Goal: Find specific page/section: Find specific page/section

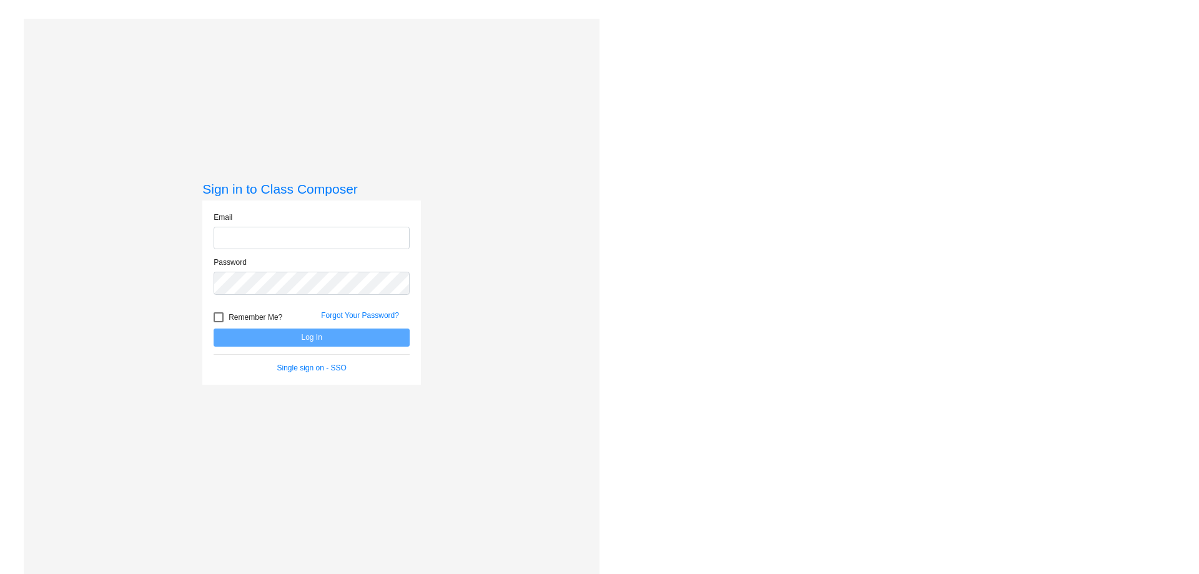
type input "[EMAIL_ADDRESS][PERSON_NAME][DOMAIN_NAME]"
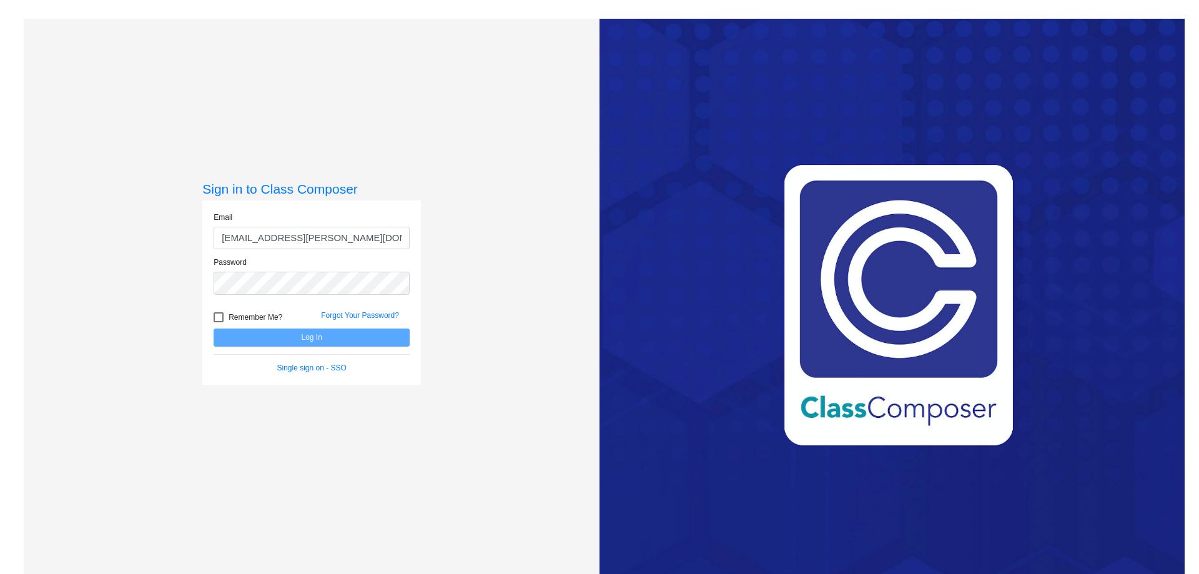
click at [300, 238] on input "[EMAIL_ADDRESS][PERSON_NAME][DOMAIN_NAME]" at bounding box center [312, 238] width 196 height 23
click at [331, 336] on button "Log In" at bounding box center [312, 337] width 196 height 18
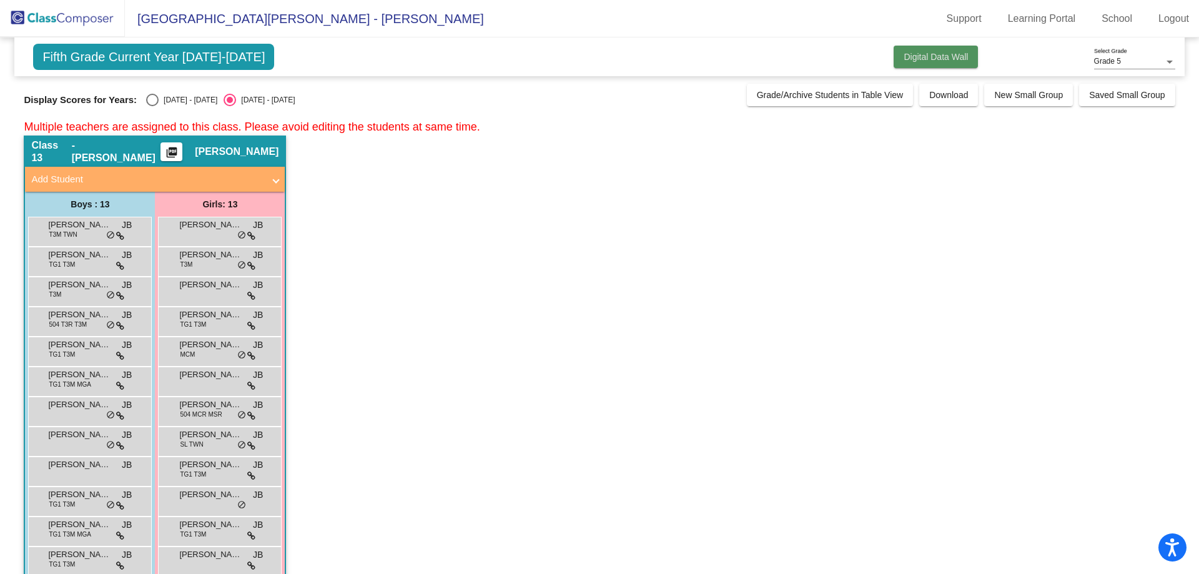
click at [924, 46] on button "Digital Data Wall" at bounding box center [935, 57] width 84 height 22
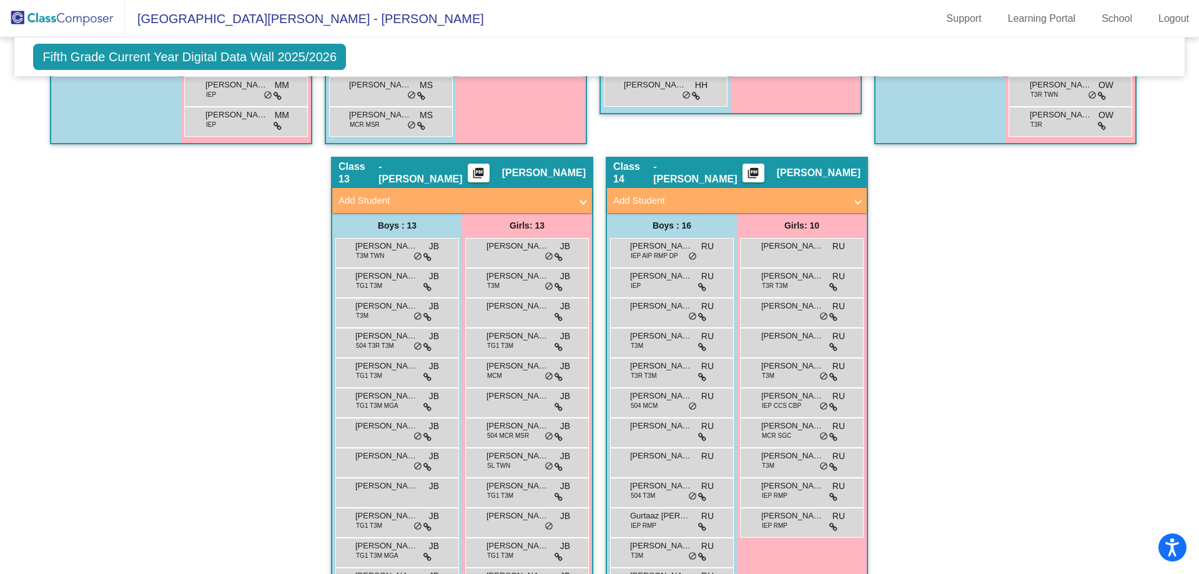
scroll to position [2119, 0]
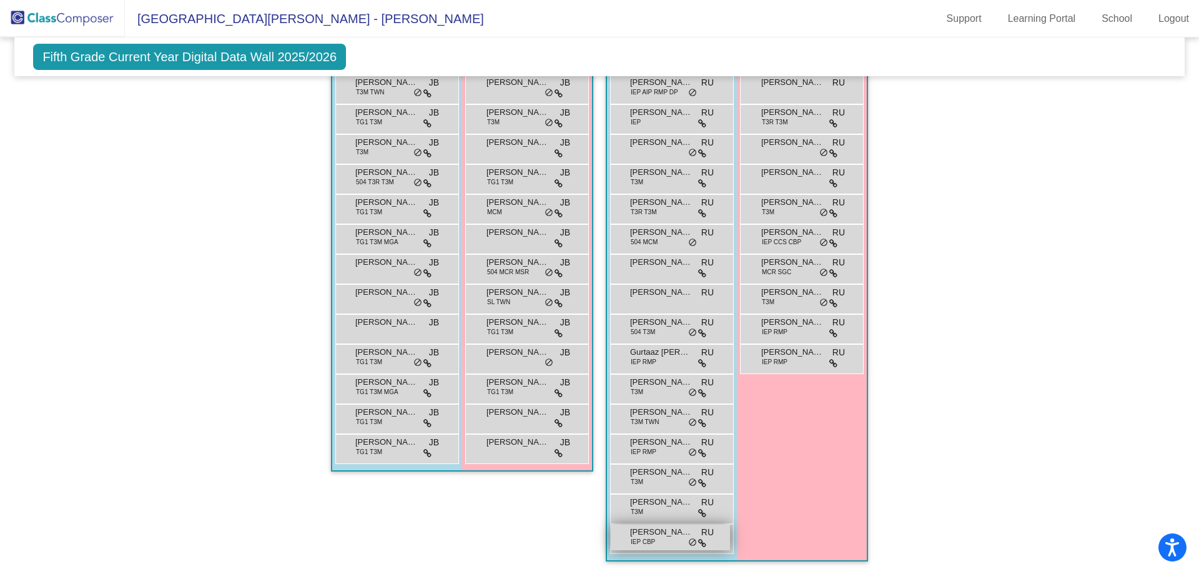
click at [664, 532] on div "[PERSON_NAME] IEP CBP RU lock do_not_disturb_alt" at bounding box center [670, 537] width 119 height 26
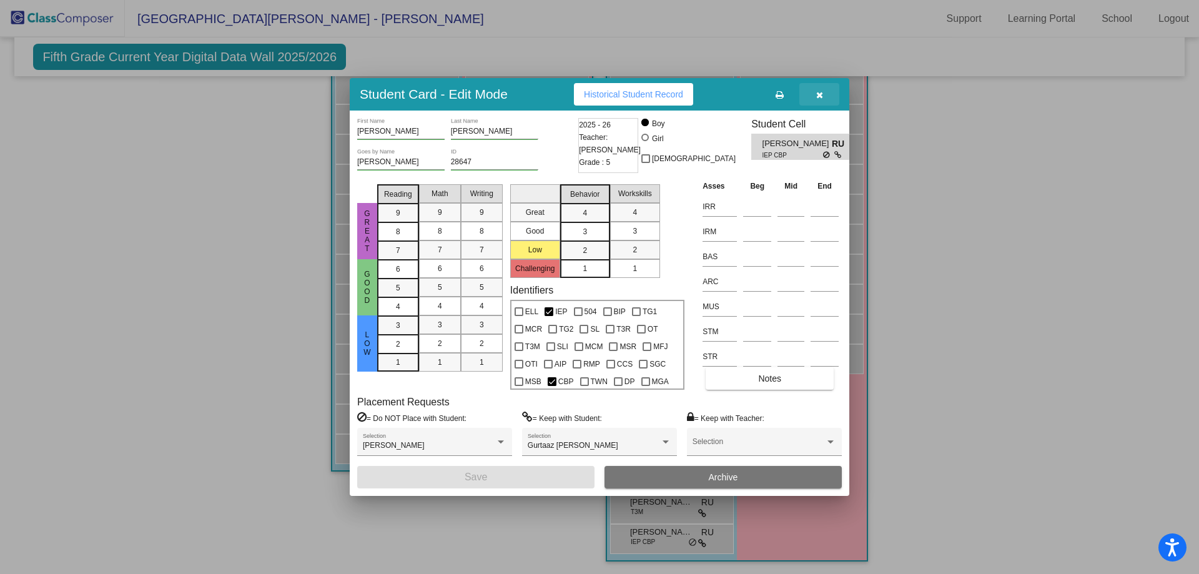
click at [820, 99] on icon "button" at bounding box center [819, 95] width 7 height 9
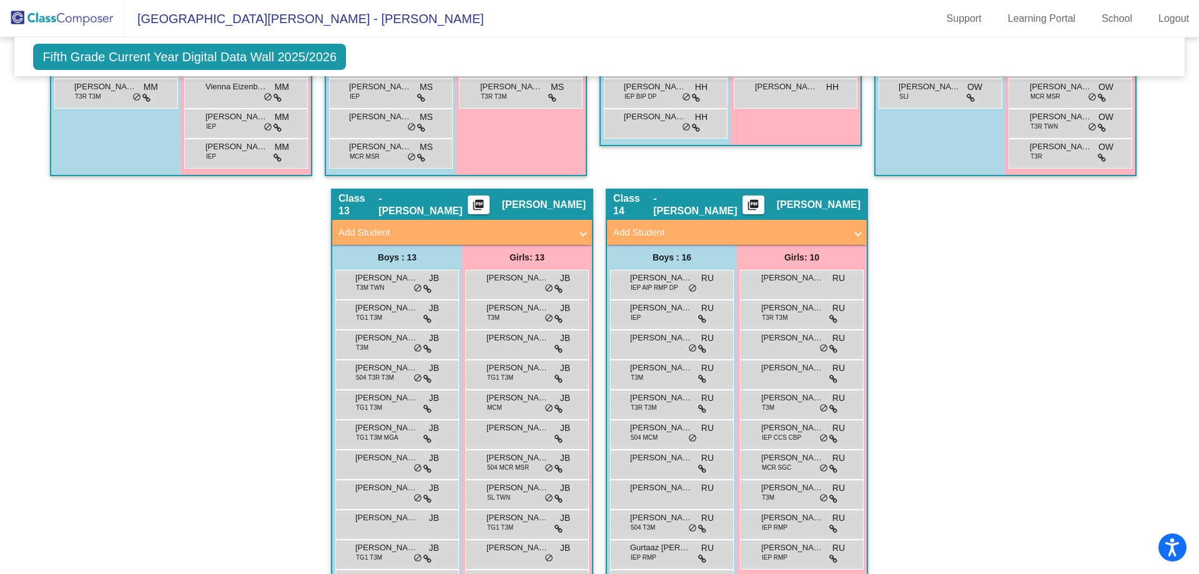
scroll to position [1807, 0]
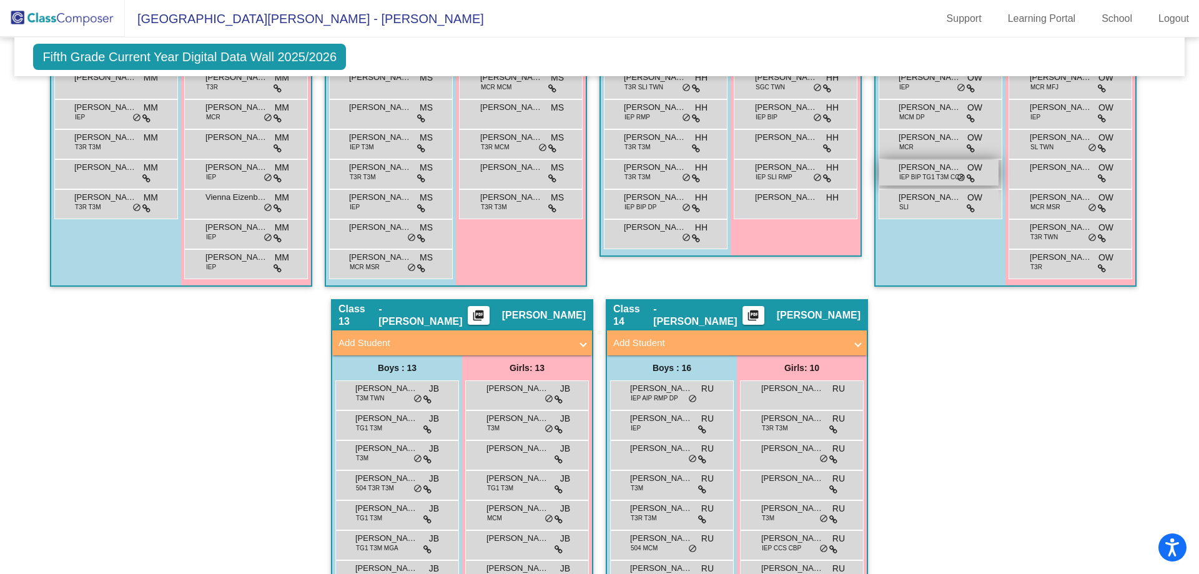
click at [936, 172] on span "[PERSON_NAME]" at bounding box center [929, 167] width 62 height 12
